Goal: Task Accomplishment & Management: Use online tool/utility

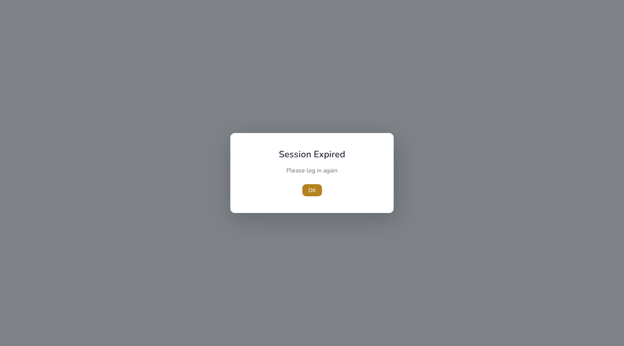
click at [314, 188] on span "OK" at bounding box center [313, 191] width 8 height 8
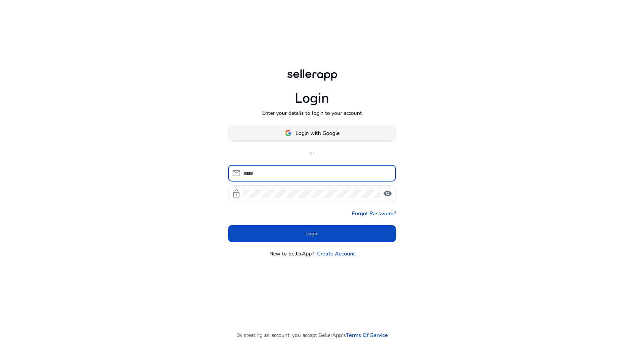
click at [296, 135] on span "Login with Google" at bounding box center [318, 133] width 44 height 8
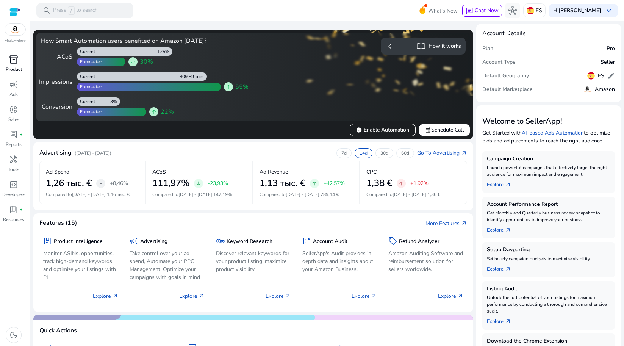
click at [25, 67] on link "inventory_2 Product" at bounding box center [13, 65] width 27 height 25
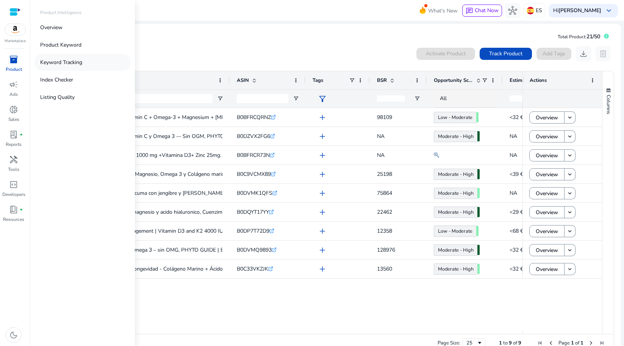
click at [58, 64] on p "Keyword Tracking" at bounding box center [61, 62] width 42 height 8
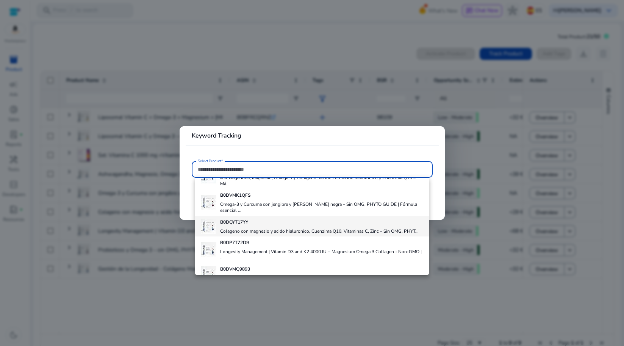
scroll to position [92, 0]
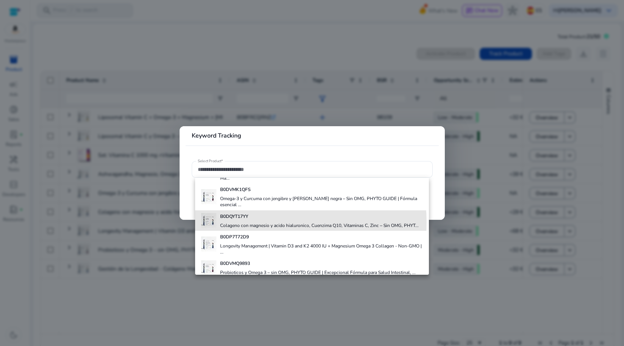
click at [249, 229] on h4 "Colageno con magnesio y acido hialuronico, Cuenzima Q10, Vitaminas C, Zinc – Si…" at bounding box center [319, 226] width 199 height 6
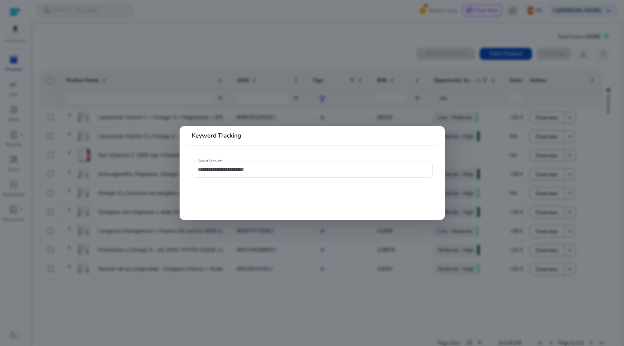
type input "**********"
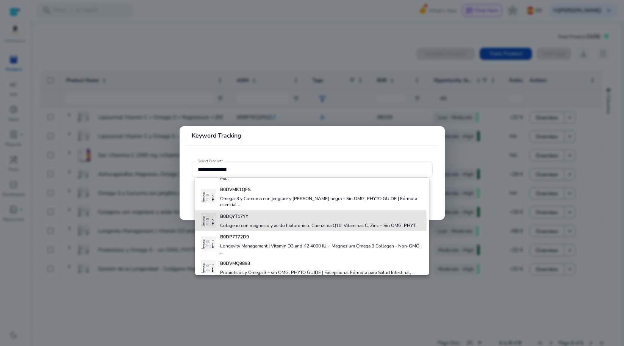
scroll to position [0, 0]
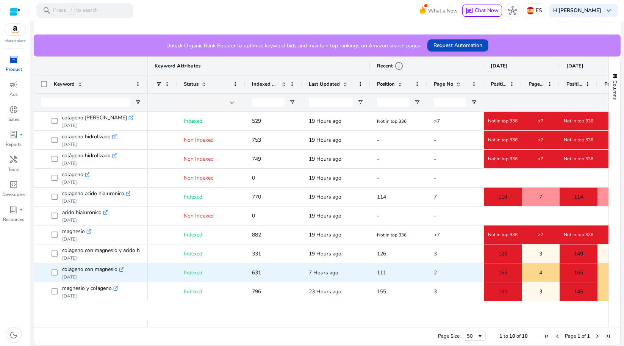
scroll to position [0, 37]
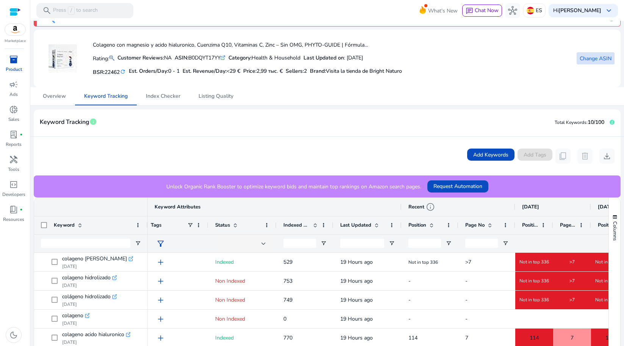
click at [585, 62] on span "Change ASIN" at bounding box center [596, 59] width 32 height 8
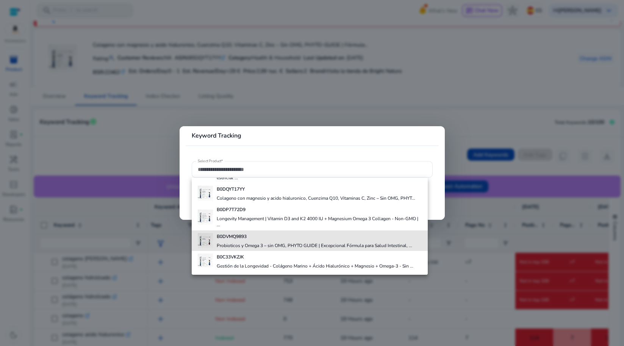
click at [365, 246] on h4 "Probioticos y Omega 3 – sin OMG, PHYTO GUIDE | Excepcional Fórmula para Salud I…" at bounding box center [315, 246] width 196 height 6
